Goal: Task Accomplishment & Management: Use online tool/utility

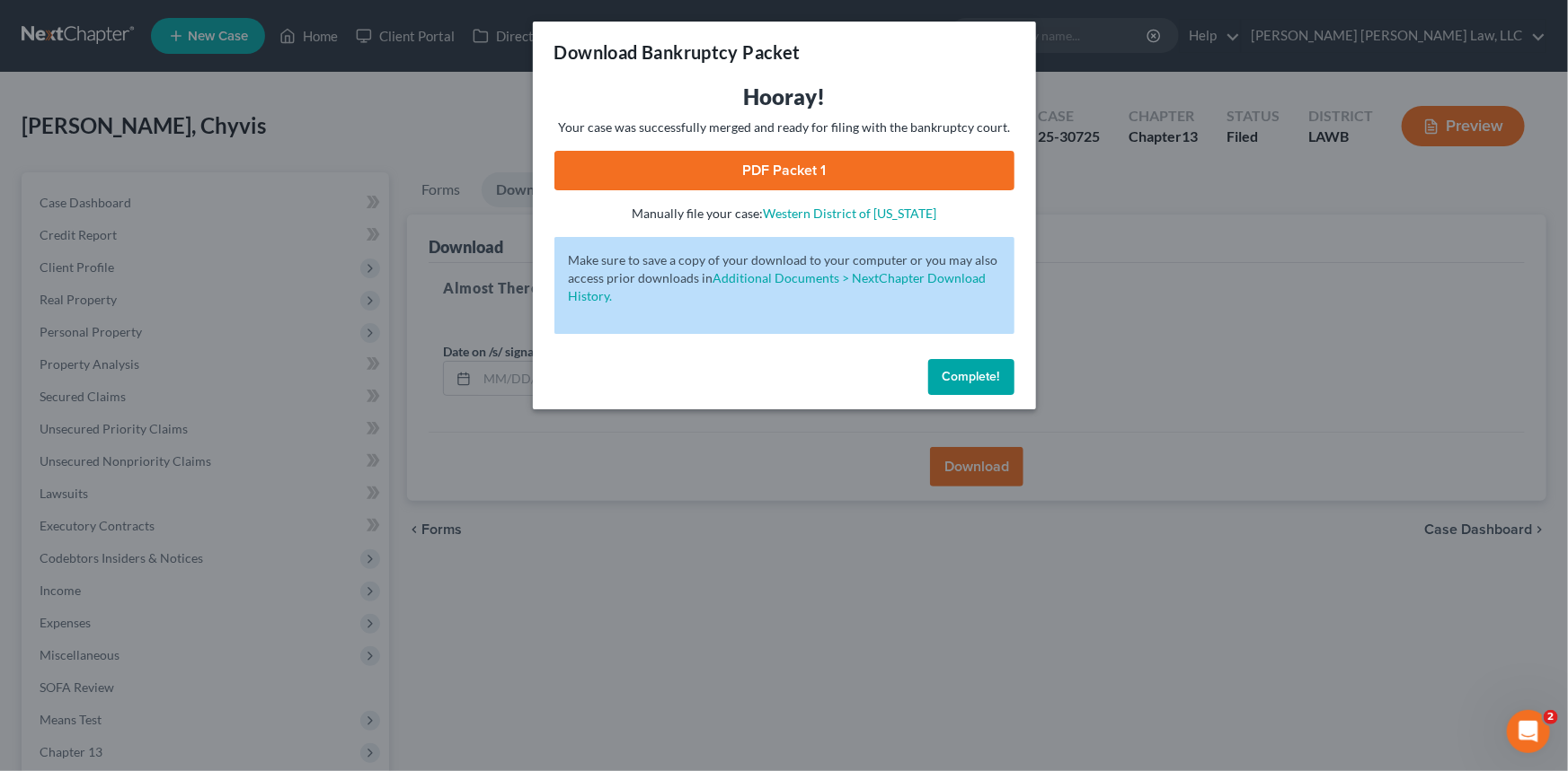
click at [974, 376] on span "Complete!" at bounding box center [971, 376] width 57 height 15
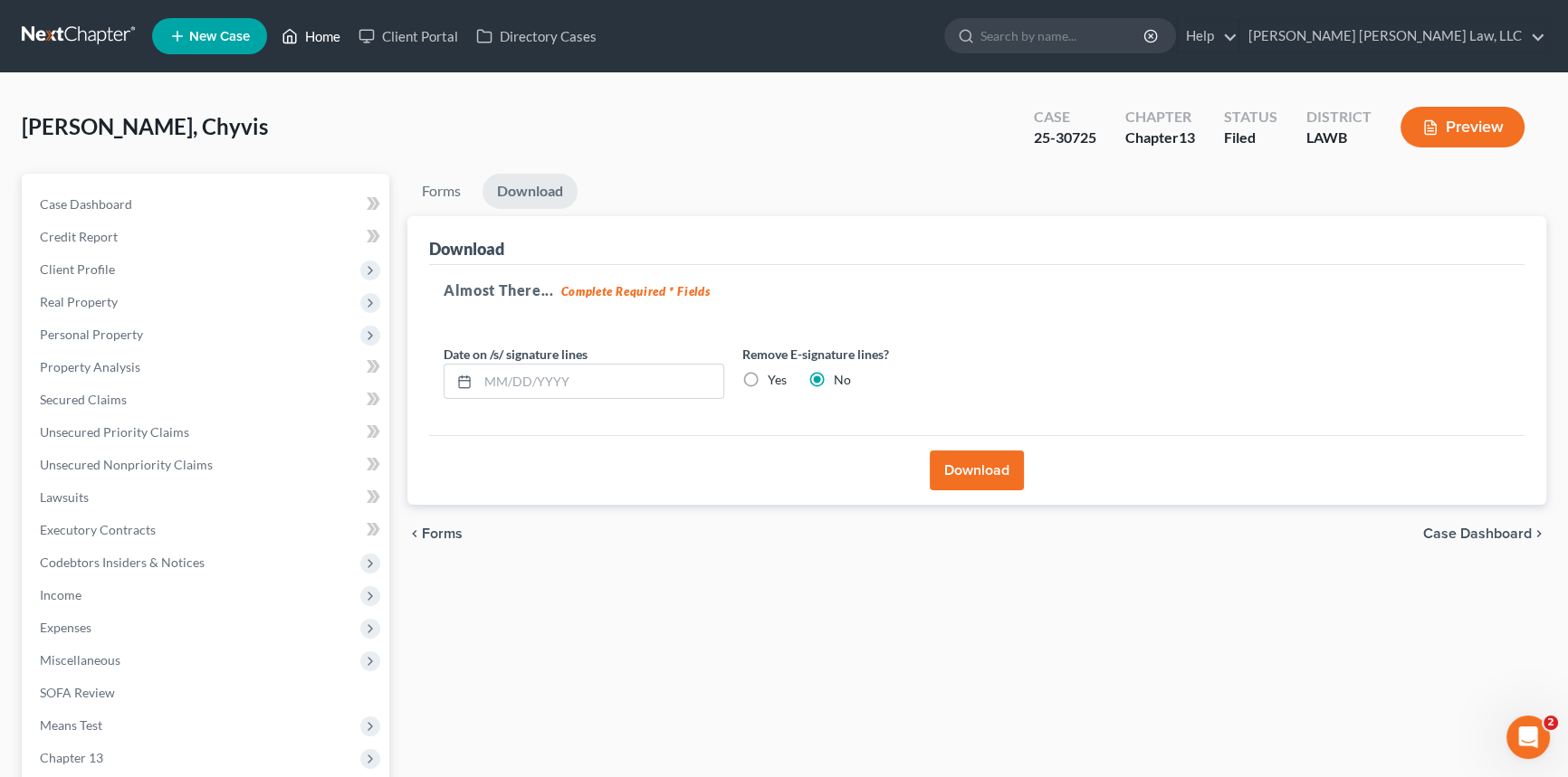
click at [321, 35] on link "Home" at bounding box center [311, 35] width 77 height 33
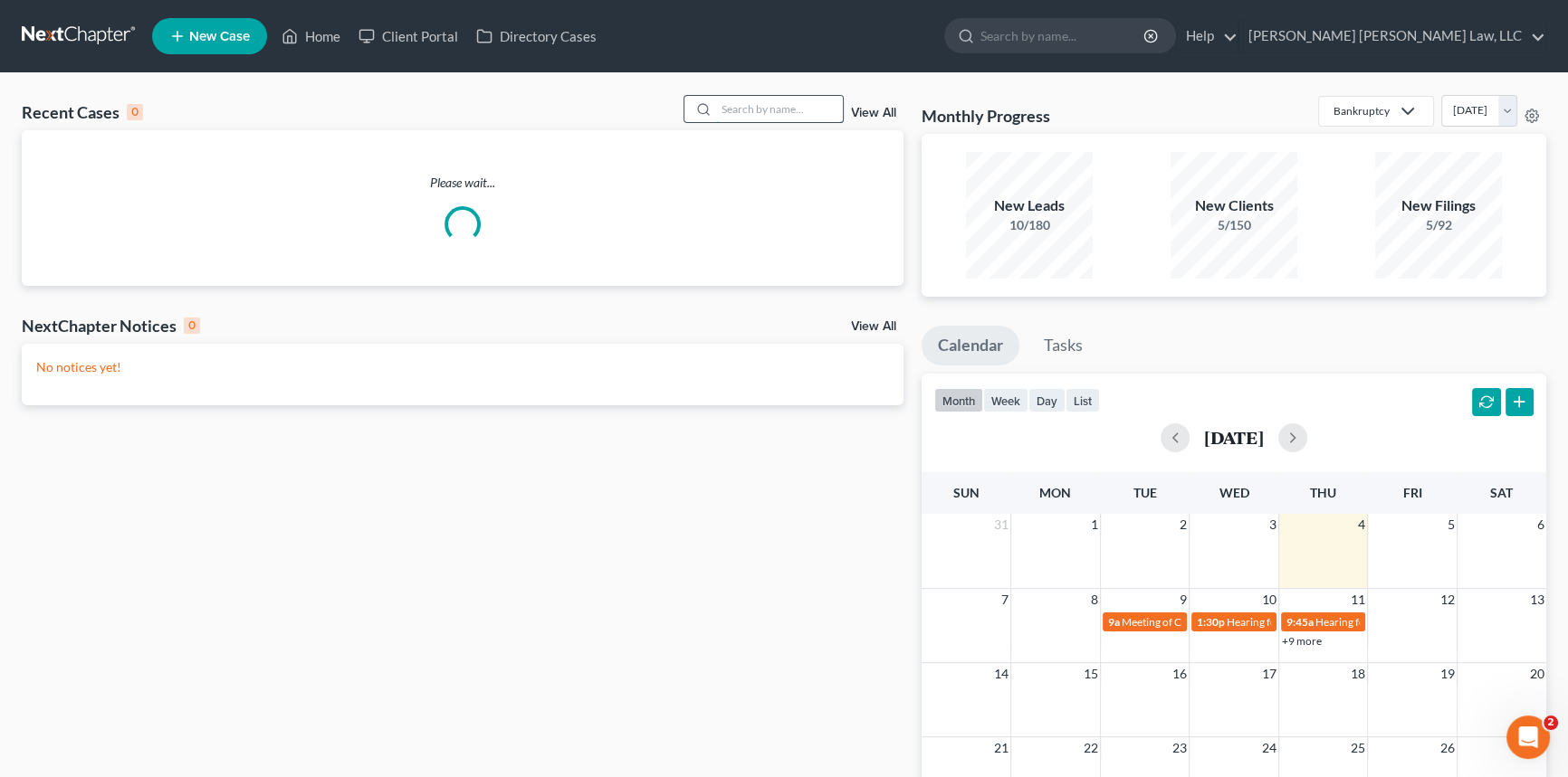
click at [744, 106] on input "search" at bounding box center [779, 109] width 127 height 26
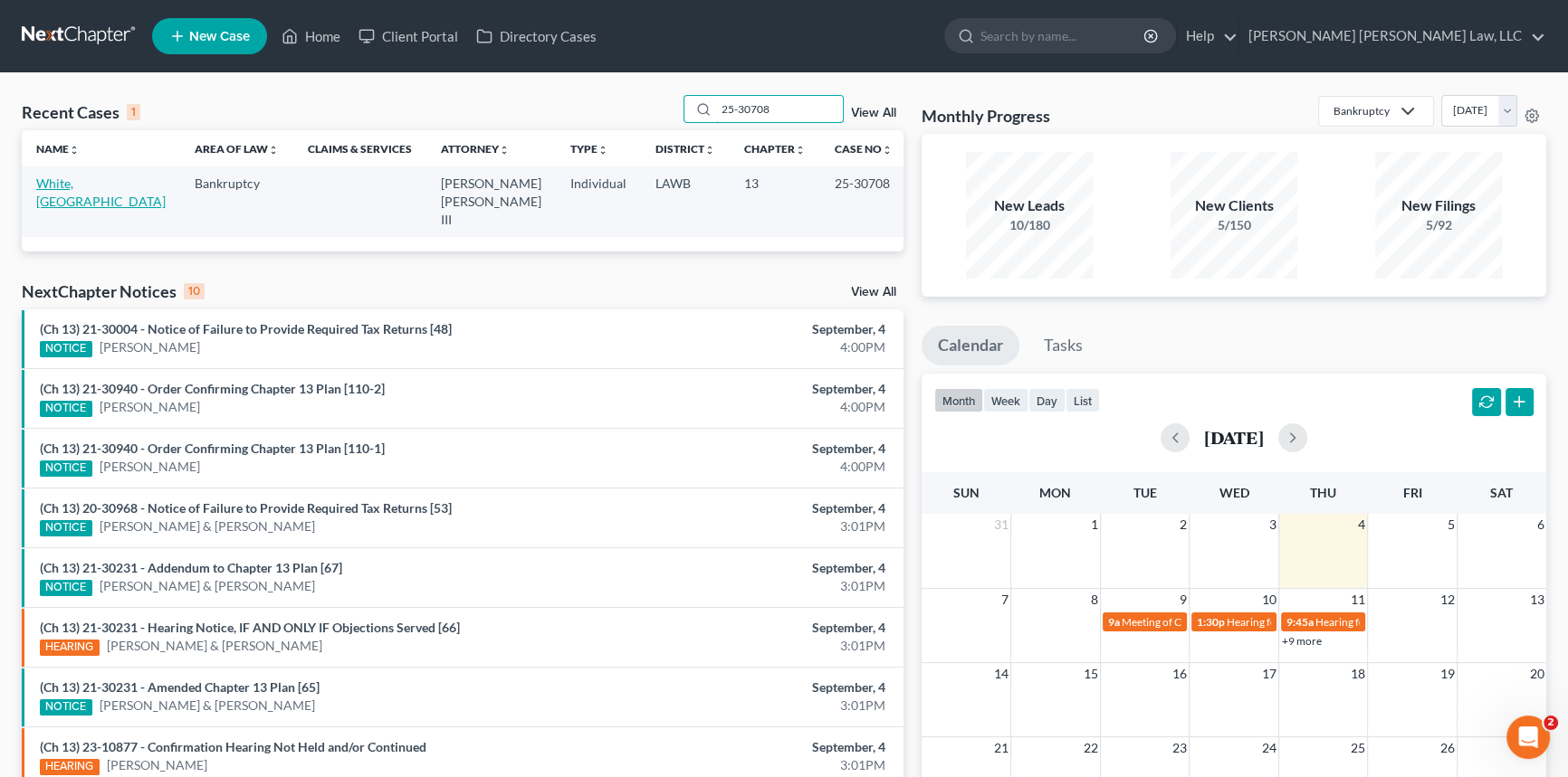
type input "25-30708"
click at [86, 185] on link "White, [GEOGRAPHIC_DATA]" at bounding box center [101, 192] width 130 height 34
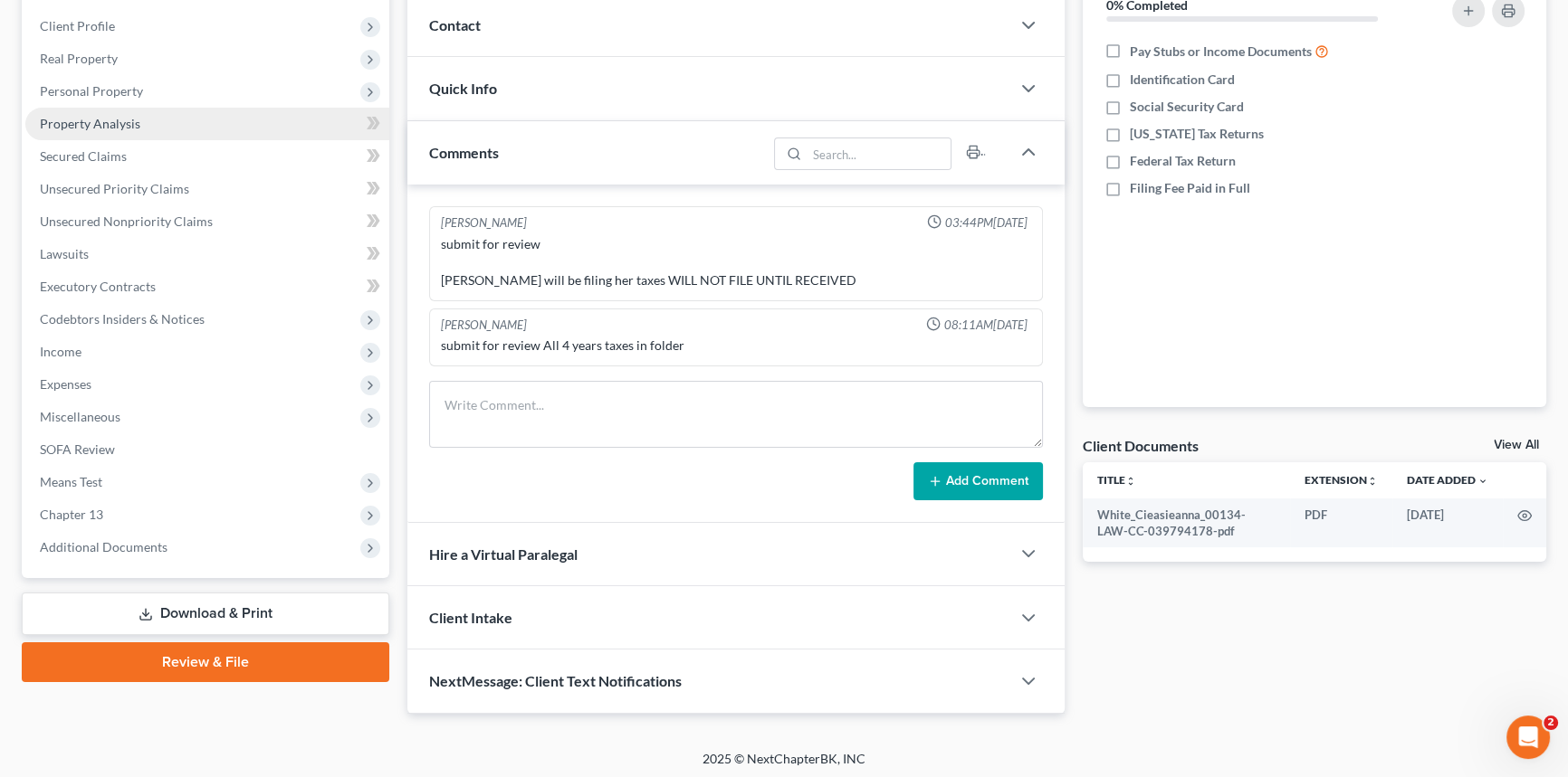
scroll to position [246, 0]
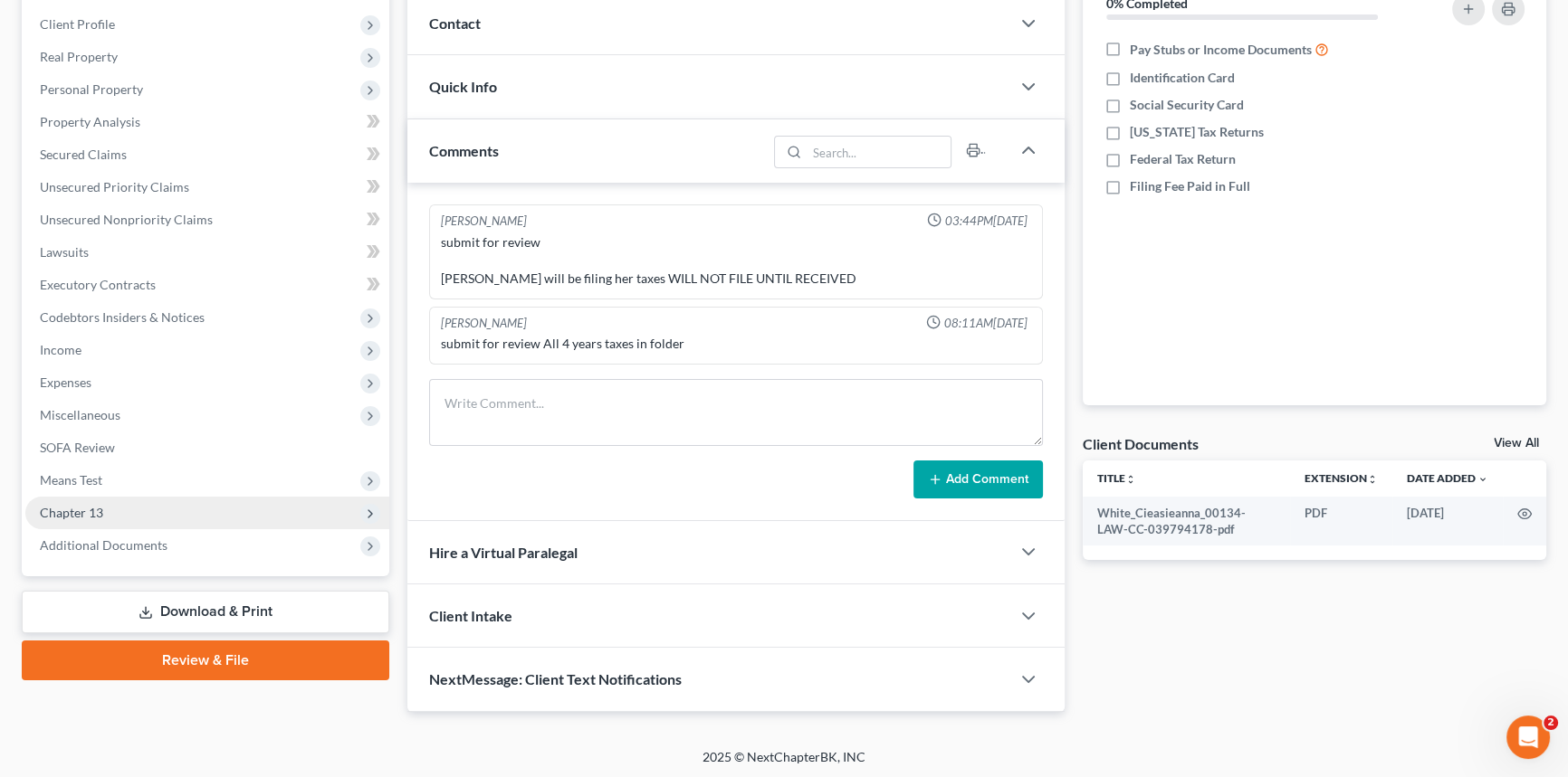
click at [135, 510] on span "Chapter 13" at bounding box center [207, 513] width 364 height 33
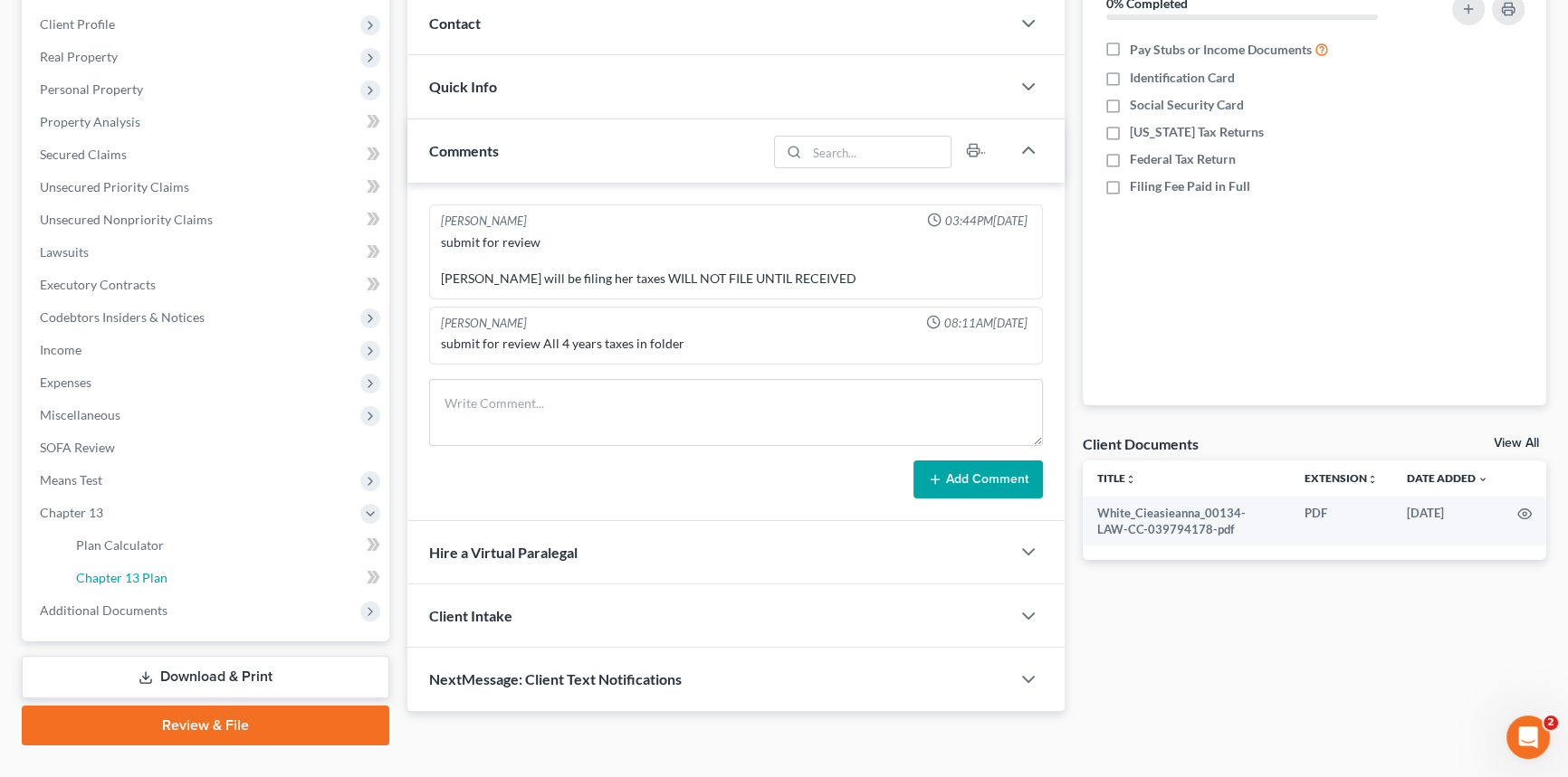
drag, startPoint x: 175, startPoint y: 574, endPoint x: 585, endPoint y: 516, distance: 414.1
click at [177, 574] on link "Chapter 13 Plan" at bounding box center [225, 578] width 328 height 33
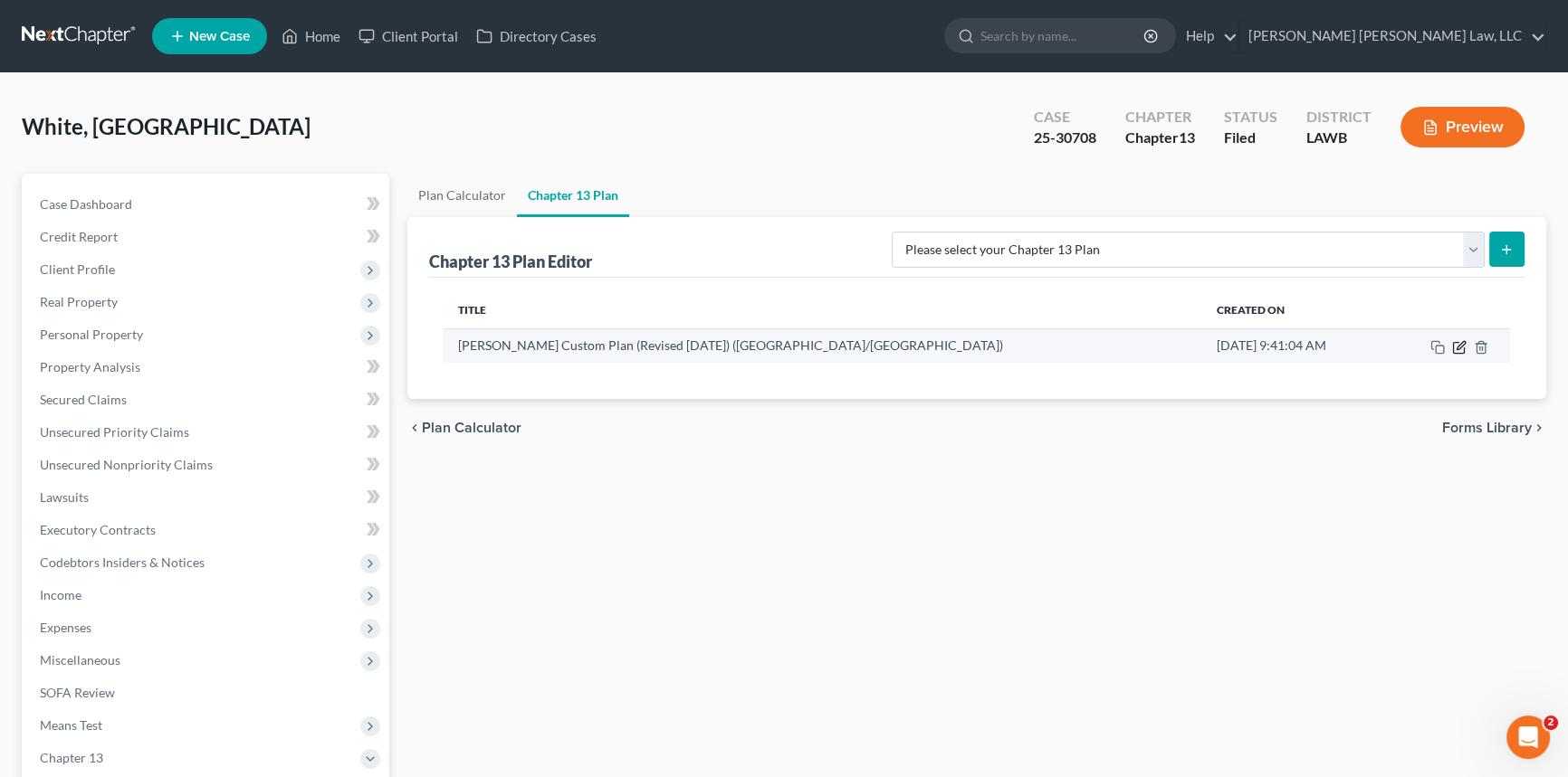
click at [1458, 344] on icon "button" at bounding box center [1460, 347] width 15 height 15
